Goal: Task Accomplishment & Management: Use online tool/utility

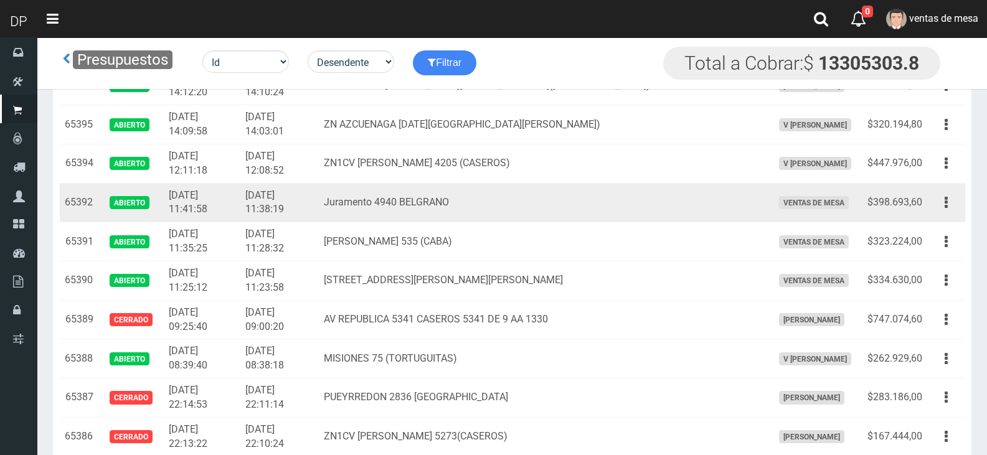
scroll to position [1570, 0]
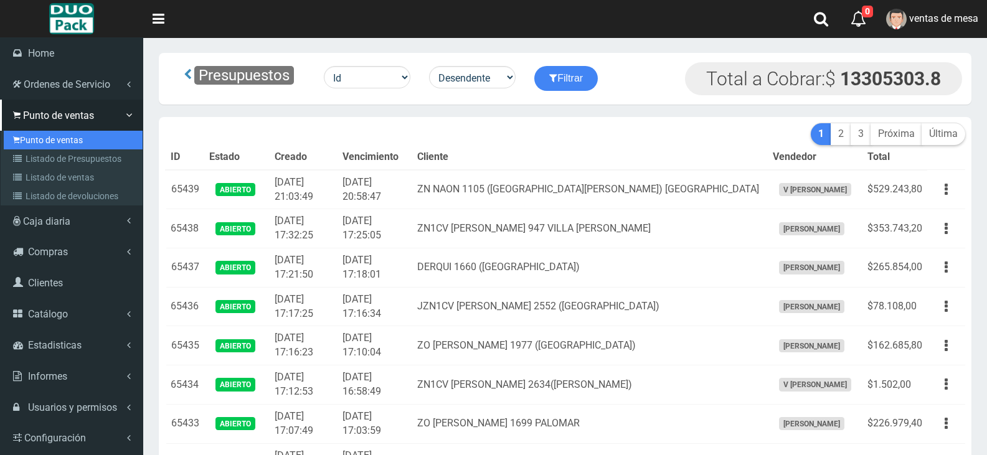
click at [55, 145] on link "Punto de ventas" at bounding box center [73, 140] width 139 height 19
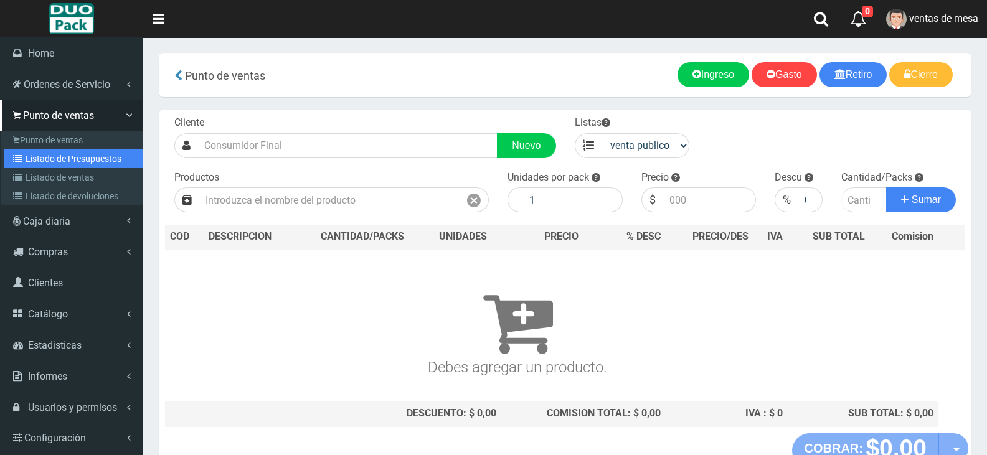
click at [45, 150] on link "Listado de Presupuestos" at bounding box center [73, 159] width 139 height 19
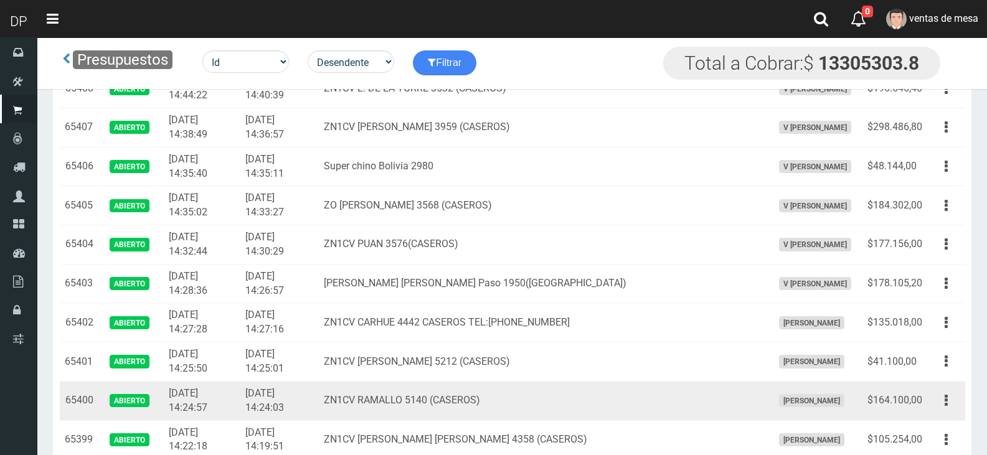
scroll to position [1219, 0]
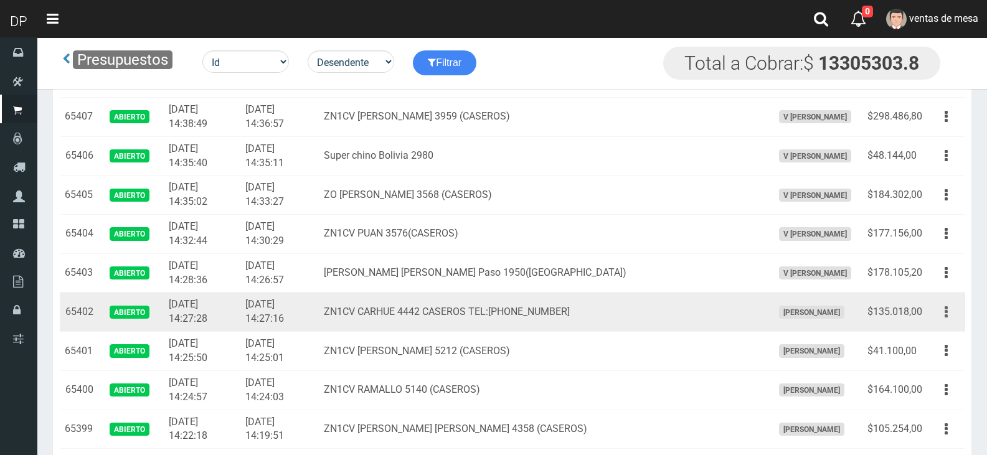
click at [950, 318] on button "button" at bounding box center [947, 313] width 28 height 22
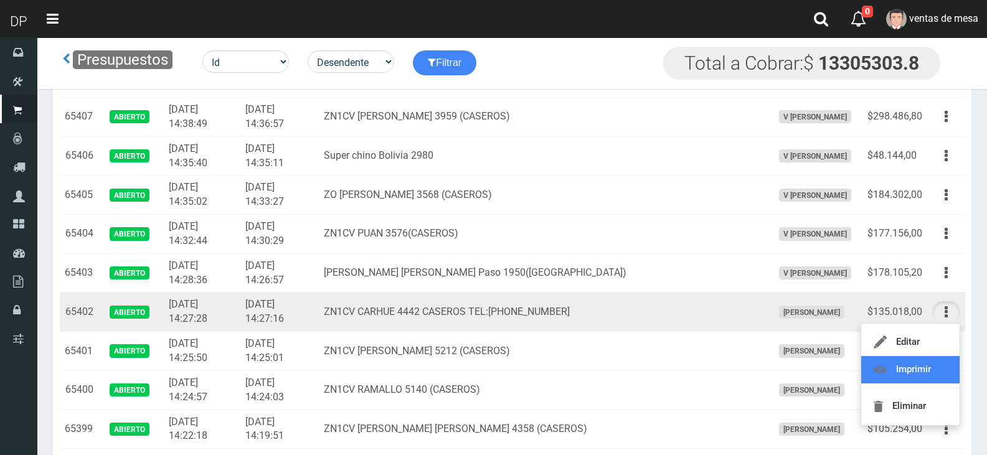
click at [941, 360] on link "Imprimir" at bounding box center [911, 369] width 98 height 27
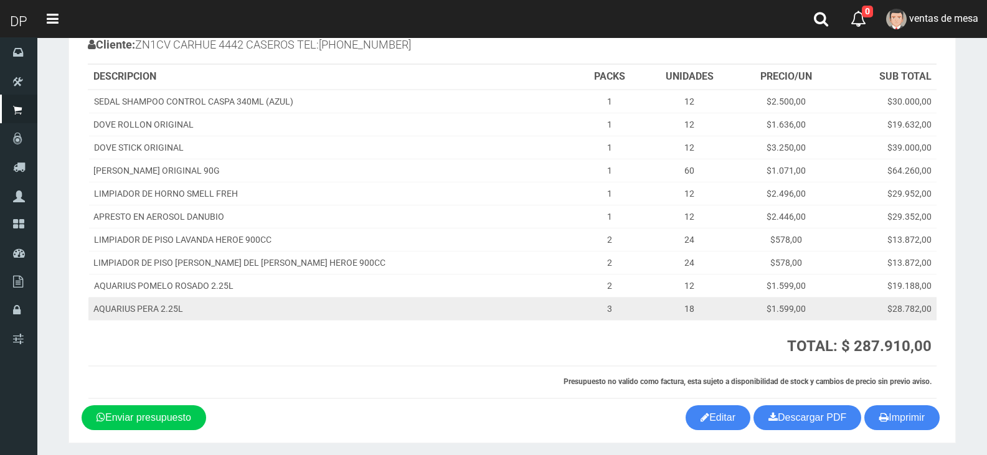
scroll to position [92, 0]
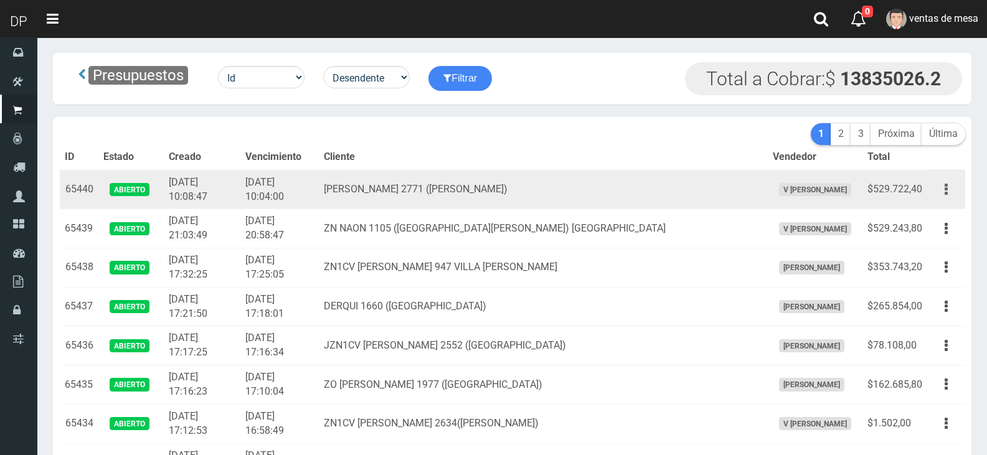
click at [953, 189] on button "button" at bounding box center [947, 190] width 28 height 22
click at [938, 242] on link "Imprimir" at bounding box center [911, 247] width 98 height 27
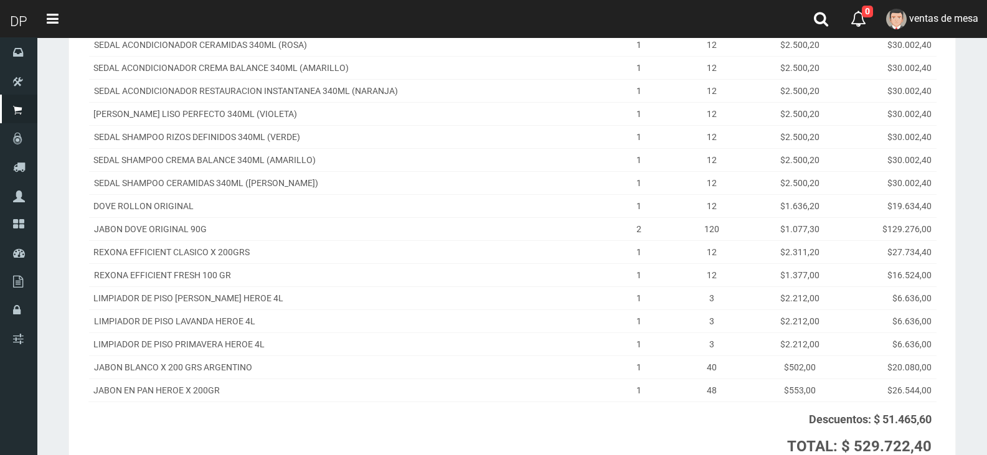
scroll to position [370, 0]
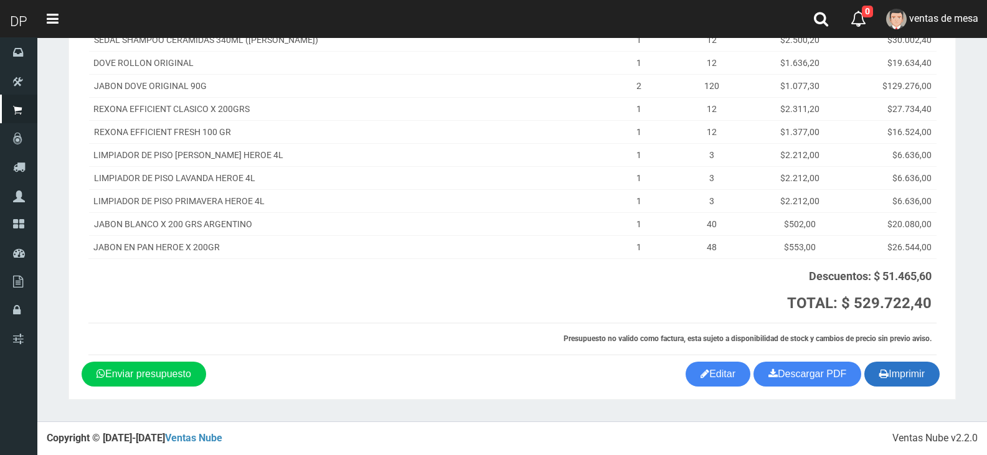
click at [894, 386] on button "Imprimir" at bounding box center [902, 374] width 75 height 25
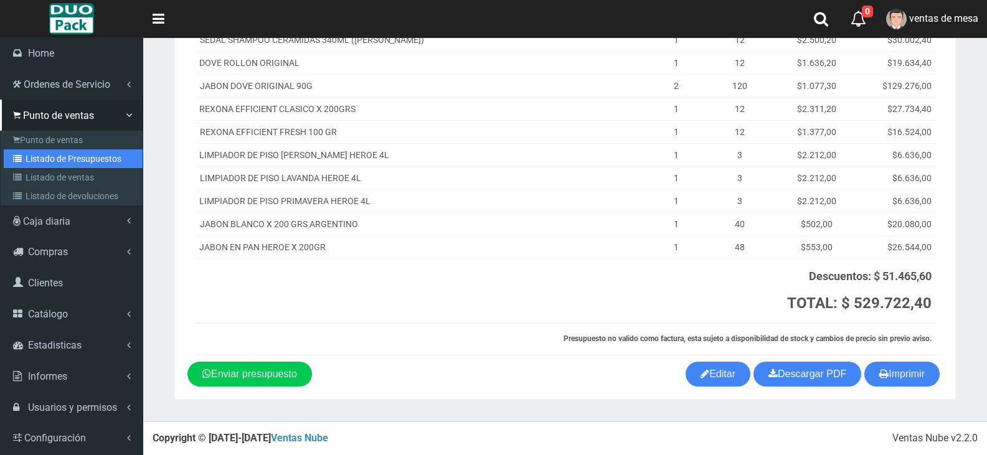
click at [93, 163] on link "Listado de Presupuestos" at bounding box center [73, 159] width 139 height 19
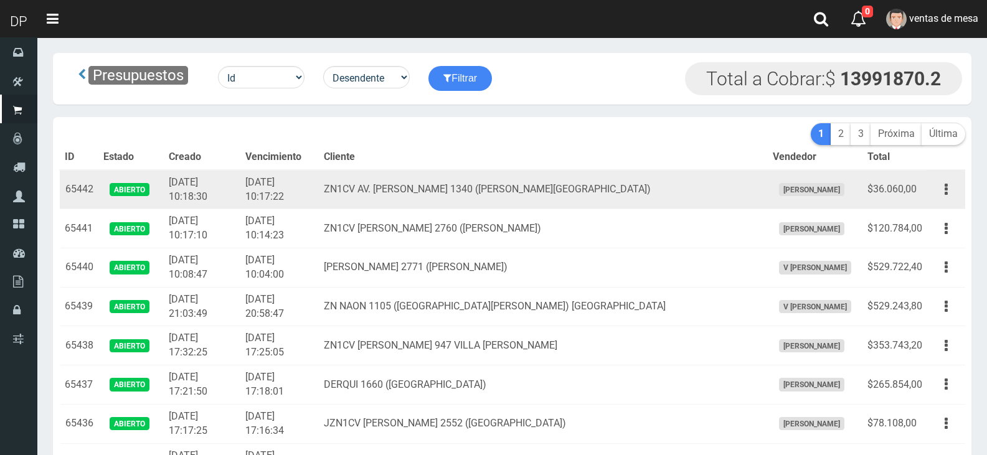
drag, startPoint x: 885, startPoint y: 226, endPoint x: 772, endPoint y: 197, distance: 116.3
click at [768, 188] on td "[PERSON_NAME]" at bounding box center [815, 189] width 95 height 39
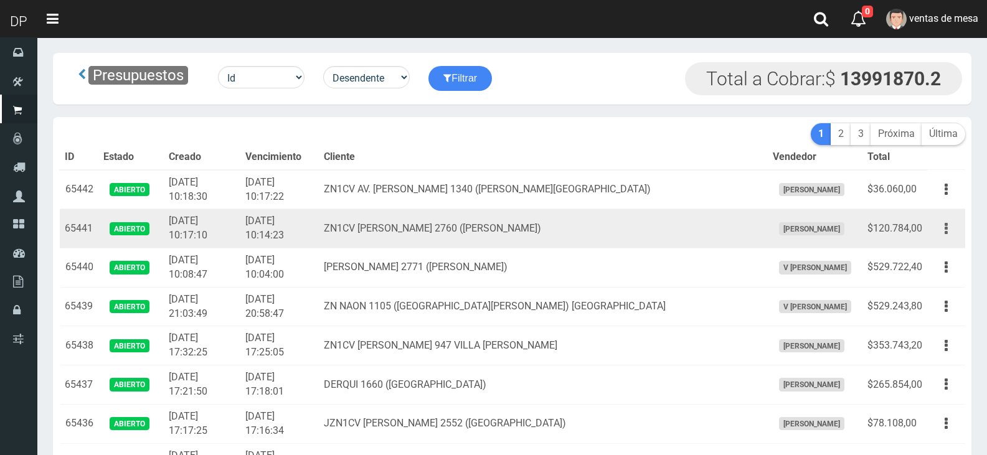
click at [947, 223] on icon "button" at bounding box center [946, 229] width 3 height 22
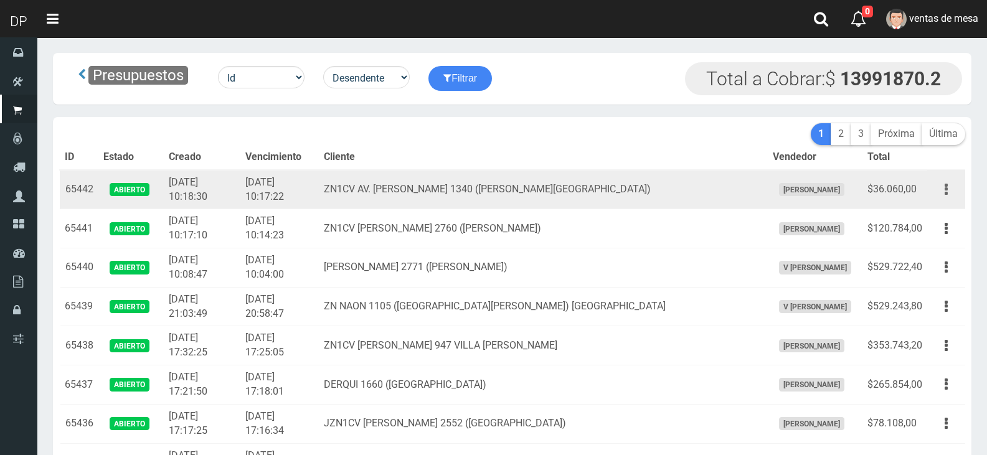
click at [950, 195] on button "button" at bounding box center [947, 190] width 28 height 22
drag, startPoint x: 934, startPoint y: 238, endPoint x: 925, endPoint y: 239, distance: 8.7
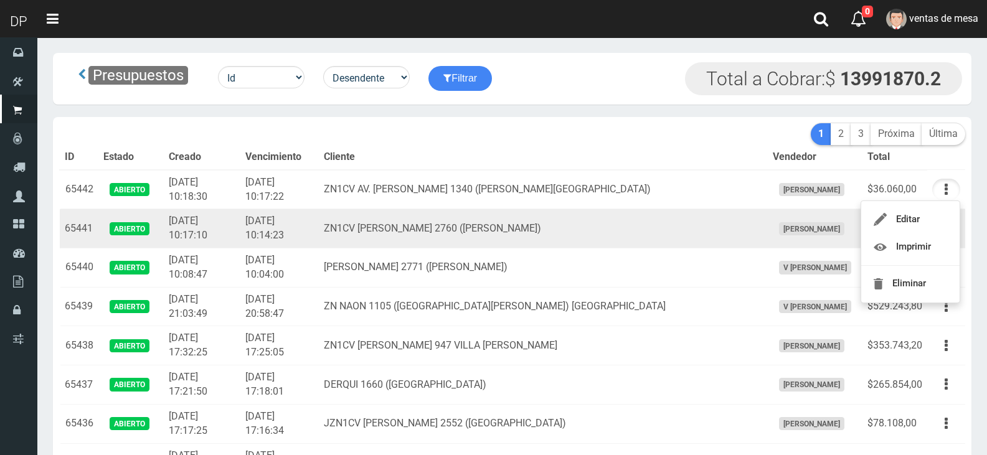
click at [837, 231] on td "[PERSON_NAME]" at bounding box center [815, 228] width 95 height 39
click at [943, 232] on button "button" at bounding box center [947, 229] width 28 height 22
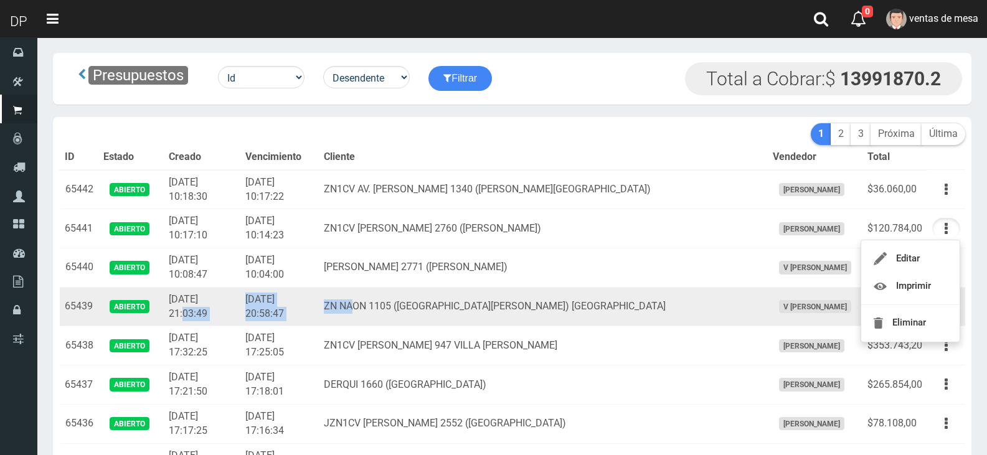
drag, startPoint x: 251, startPoint y: 306, endPoint x: 390, endPoint y: 300, distance: 139.0
click at [390, 300] on tr "65439 Abierto 2025-08-15 21:03:49 2025-08-15 20:58:47 ZN NAON 1105 (Barrio San …" at bounding box center [513, 306] width 906 height 39
click at [390, 300] on td "ZN NAON 1105 (Barrio San Alejo) PILAR" at bounding box center [543, 306] width 449 height 39
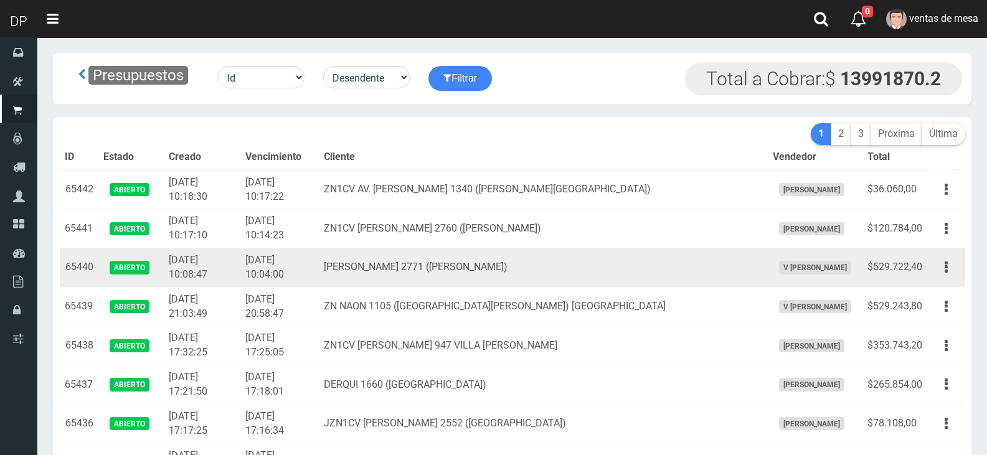
click at [403, 272] on td "BRANDSEN 2771 (JOSE INGENIEROS)" at bounding box center [543, 268] width 449 height 39
drag, startPoint x: 335, startPoint y: 266, endPoint x: 551, endPoint y: 260, distance: 216.3
click at [551, 260] on tr "65440 Abierto 2025-08-16 10:08:47 2025-08-16 10:04:00 BRANDSEN 2771 (JOSE INGEN…" at bounding box center [513, 268] width 906 height 39
click at [551, 260] on td "BRANDSEN 2771 (JOSE INGENIEROS)" at bounding box center [543, 268] width 449 height 39
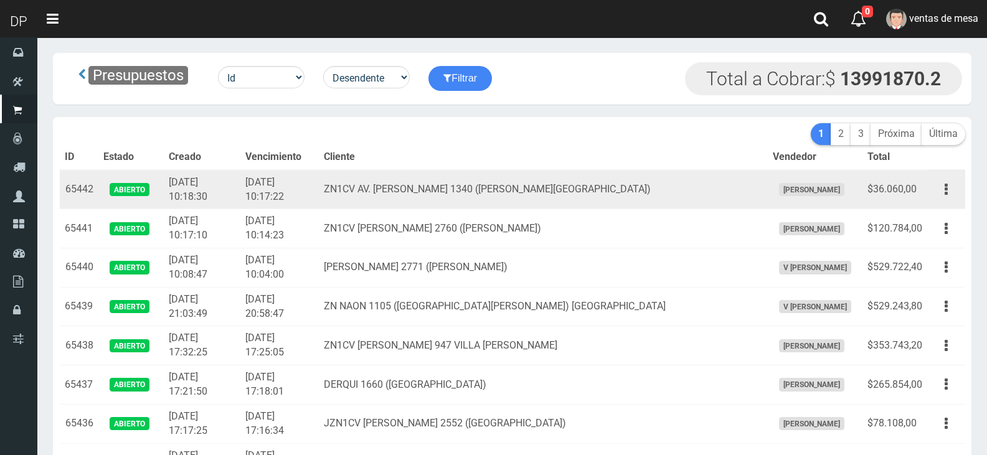
drag, startPoint x: 860, startPoint y: 229, endPoint x: 760, endPoint y: 193, distance: 106.4
click at [779, 193] on span "[PERSON_NAME]" at bounding box center [811, 189] width 65 height 13
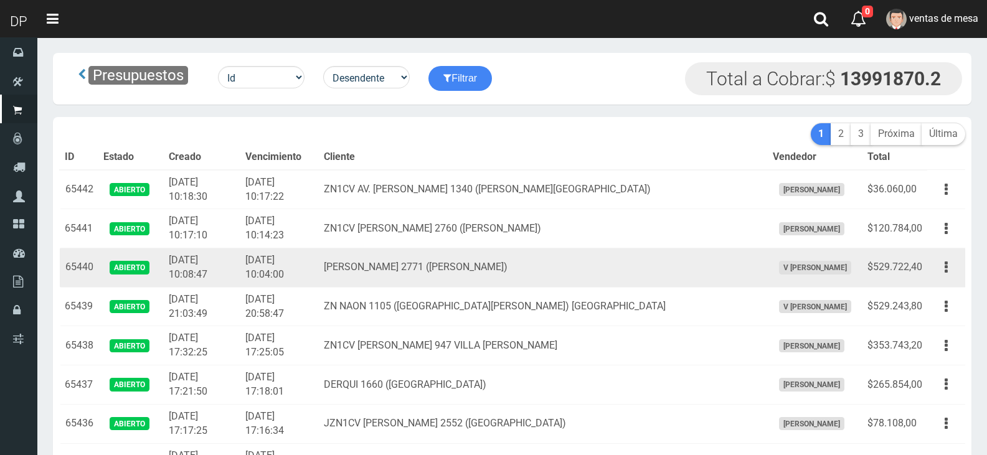
click at [433, 272] on td "BRANDSEN 2771 (JOSE INGENIEROS)" at bounding box center [543, 268] width 449 height 39
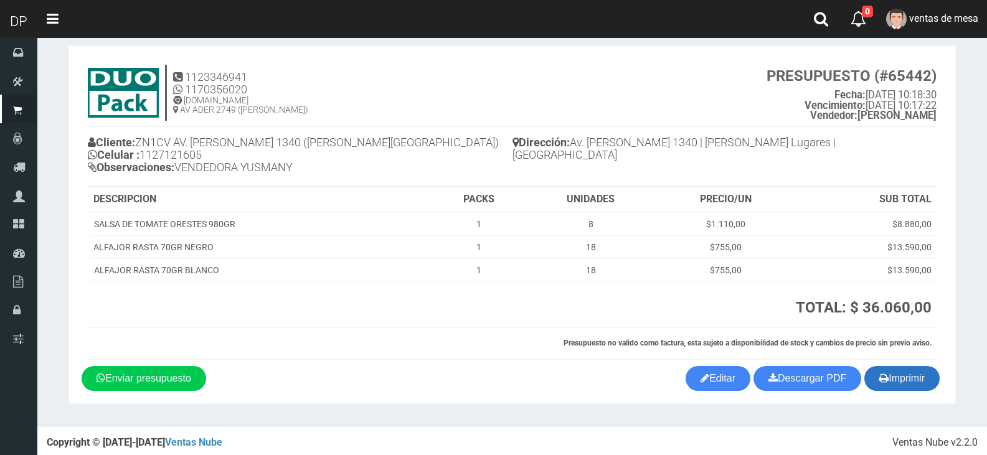
scroll to position [18, 0]
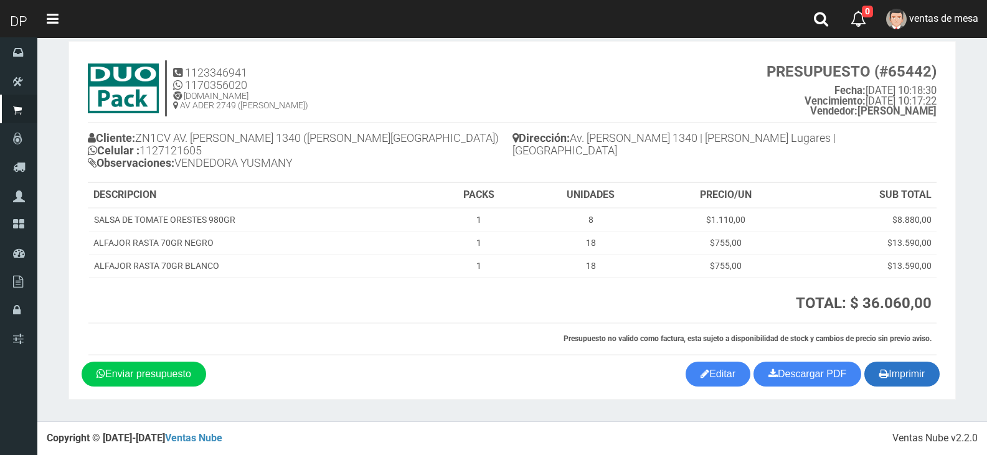
click at [910, 362] on button "Imprimir" at bounding box center [902, 374] width 75 height 25
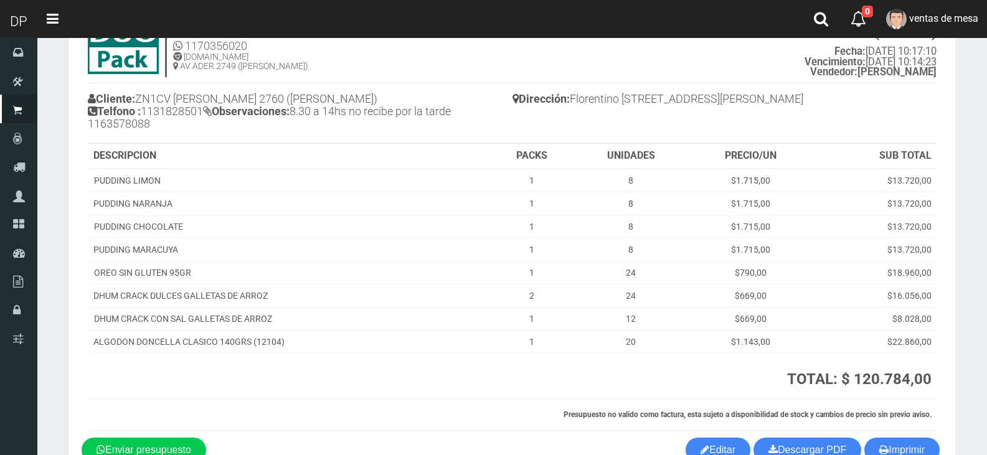
scroll to position [133, 0]
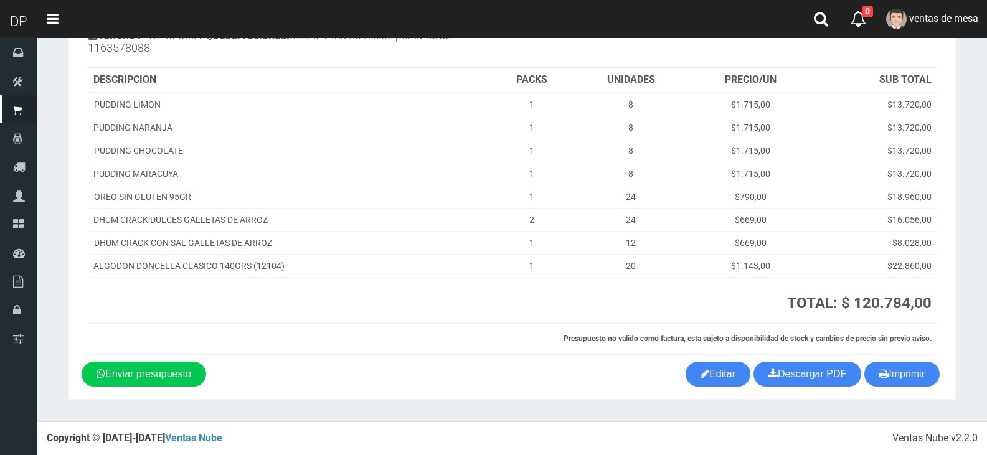
click at [882, 360] on div "1123346941 1170356020 [DOMAIN_NAME] AV ADER 2749 ([PERSON_NAME]) PRESUPUESTO (#…" at bounding box center [513, 150] width 862 height 423
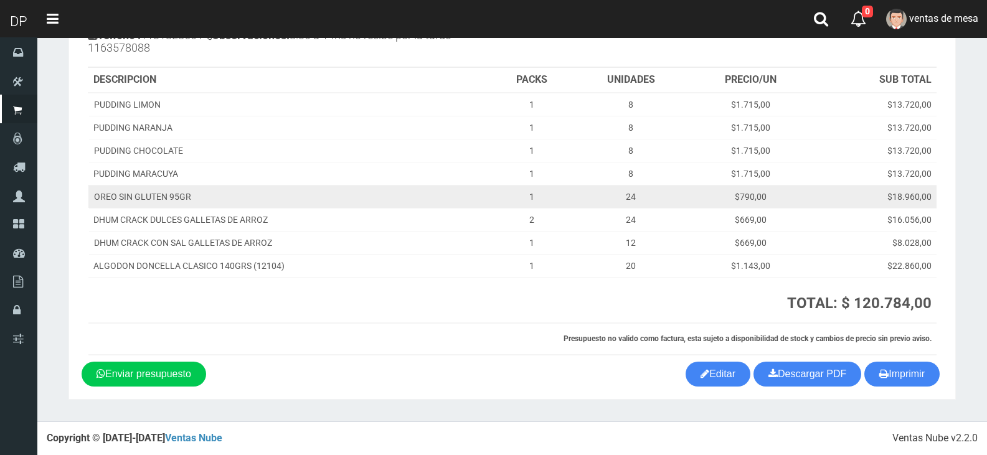
click at [830, 191] on td "$18.960,00" at bounding box center [874, 196] width 125 height 23
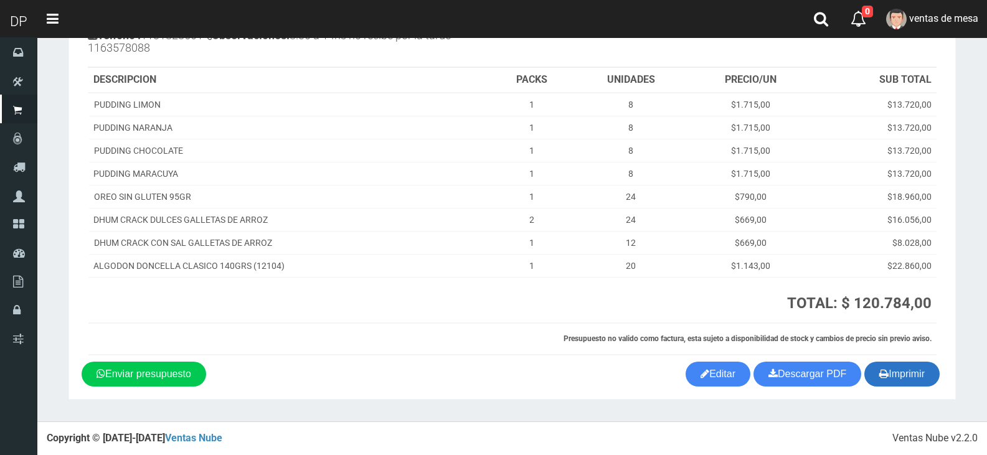
click at [910, 386] on button "Imprimir" at bounding box center [902, 374] width 75 height 25
